Goal: Submit feedback/report problem

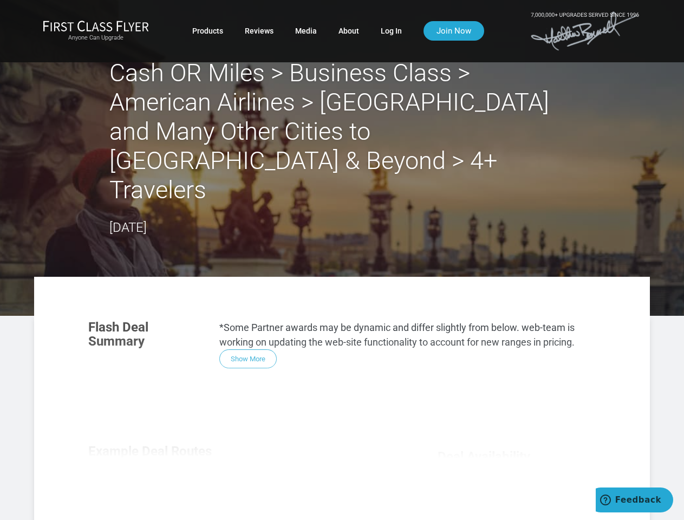
click at [342, 309] on section "Flash Deal Summary *Some Partner awards may be dynamic and differ slightly from…" at bounding box center [341, 344] width 529 height 70
click at [342, 369] on div "Flash Deal Summary *Some Partner awards may be dynamic and differ slightly from…" at bounding box center [341, 462] width 529 height 306
click at [248, 309] on div "Flash Deal Summary *Some Partner awards may be dynamic and differ slightly from…" at bounding box center [341, 462] width 529 height 306
click at [154, 452] on div "Flash Deal Summary *Some Partner awards may be dynamic and differ slightly from…" at bounding box center [341, 462] width 529 height 306
click at [243, 452] on div "Flash Deal Summary *Some Partner awards may be dynamic and differ slightly from…" at bounding box center [341, 462] width 529 height 306
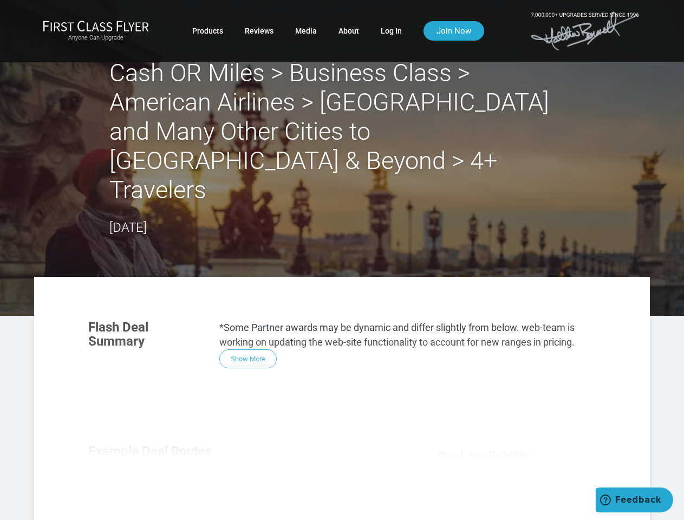
click at [332, 452] on div "Flash Deal Summary *Some Partner awards may be dynamic and differ slightly from…" at bounding box center [341, 462] width 529 height 306
click at [242, 501] on div "Flash Deal Summary *Some Partner awards may be dynamic and differ slightly from…" at bounding box center [341, 462] width 529 height 306
click at [243, 502] on div "Flash Deal Summary *Some Partner awards may be dynamic and differ slightly from…" at bounding box center [341, 462] width 529 height 306
click at [517, 510] on div "Flash Deal Summary *Some Partner awards may be dynamic and differ slightly from…" at bounding box center [341, 462] width 529 height 306
click at [634, 500] on span "Feedback" at bounding box center [638, 500] width 46 height 10
